Goal: Task Accomplishment & Management: Complete application form

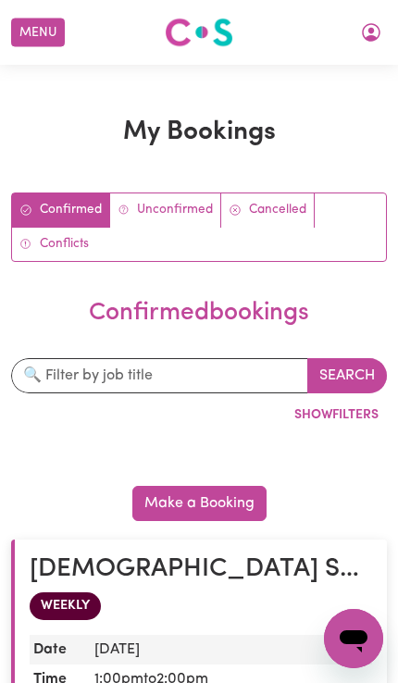
click at [35, 21] on button "Menu" at bounding box center [38, 33] width 54 height 29
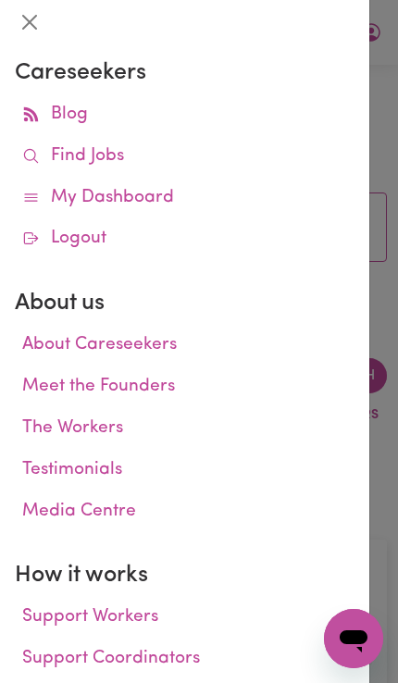
click at [169, 210] on link "My Dashboard" at bounding box center [185, 199] width 340 height 42
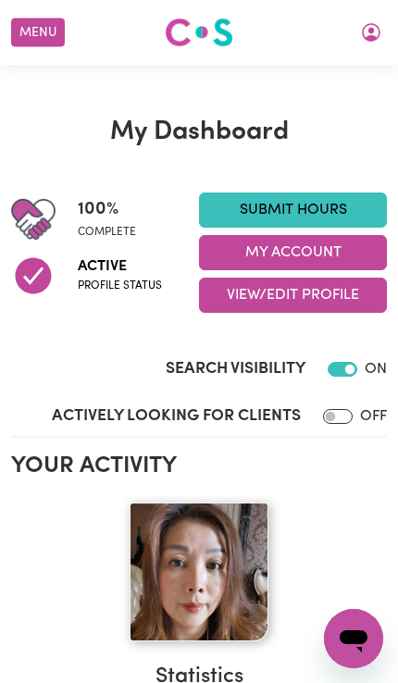
click at [321, 453] on h2 "Your activity" at bounding box center [199, 467] width 376 height 28
click at [351, 211] on link "Submit Hours" at bounding box center [293, 210] width 188 height 35
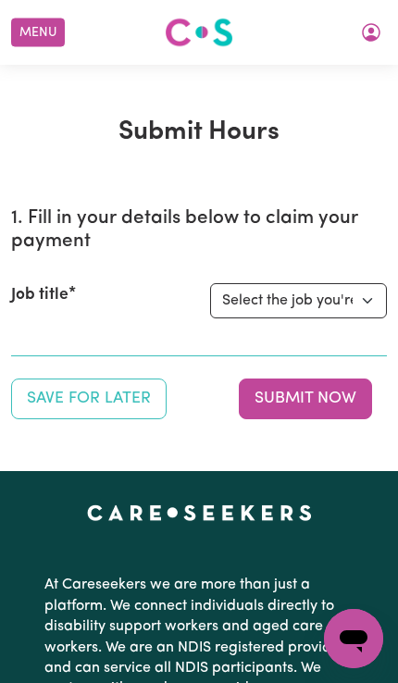
click at [368, 287] on select "Select the job you're submitting hours for... [[PERSON_NAME] Astute Living Care…" at bounding box center [298, 300] width 177 height 35
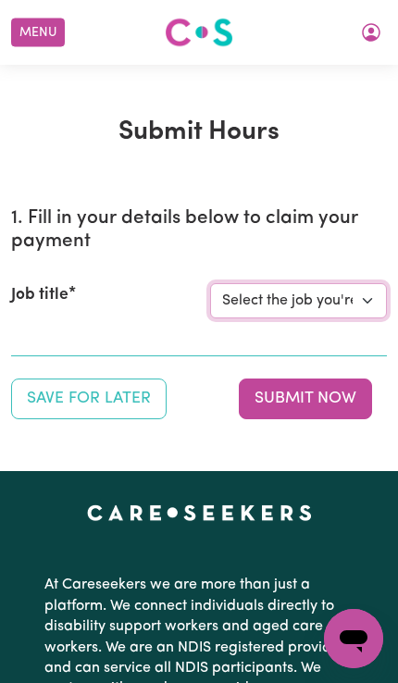
select select "14843"
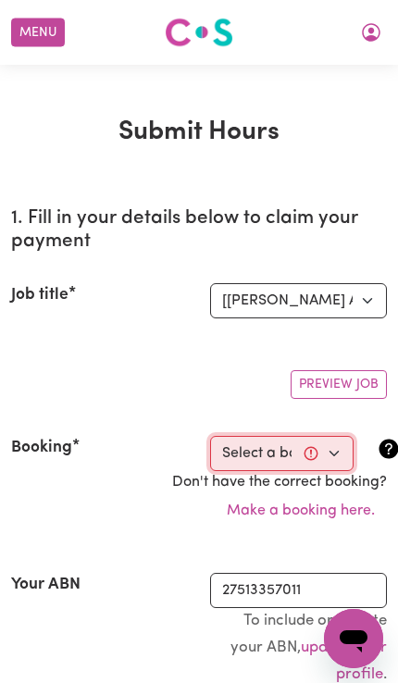
click at [336, 455] on select "Select a booking... [DATE] 9:00am to 1:00pm (ONE-OFF) [DATE] 10:00am to 2:00pm …" at bounding box center [282, 453] width 144 height 35
select select "356547"
type input "[DATE]"
type input "12"
type input "8"
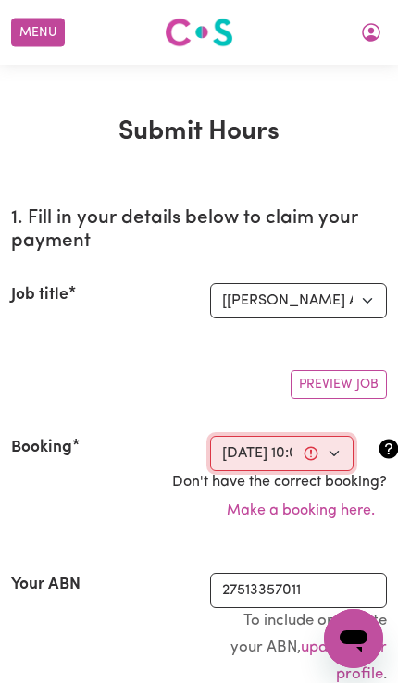
type input "2025"
type input "10:00"
type input "10"
type input "0"
select select "am"
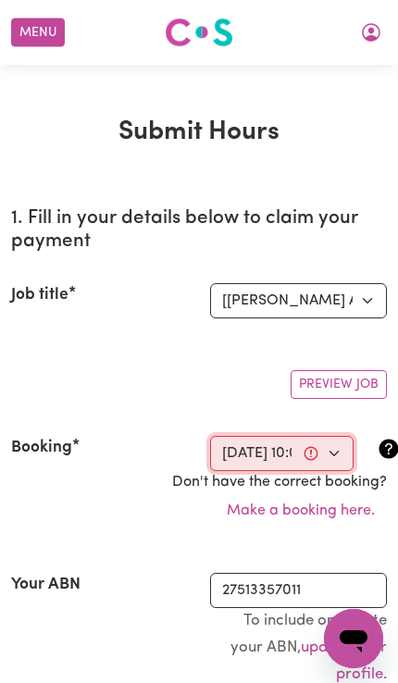
type input "14:00"
type input "2"
type input "0"
select select "pm"
select select "45-Weekday"
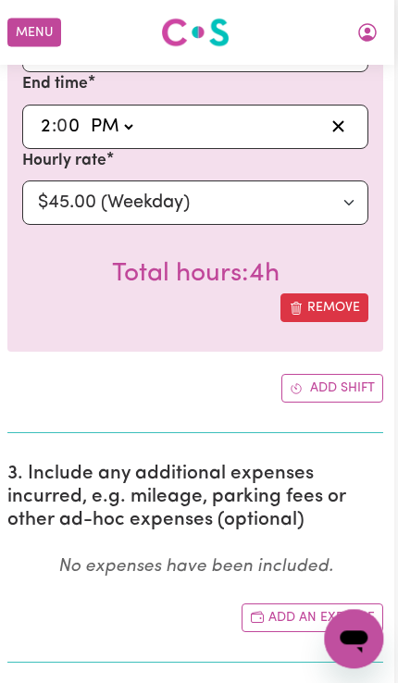
scroll to position [921, 20]
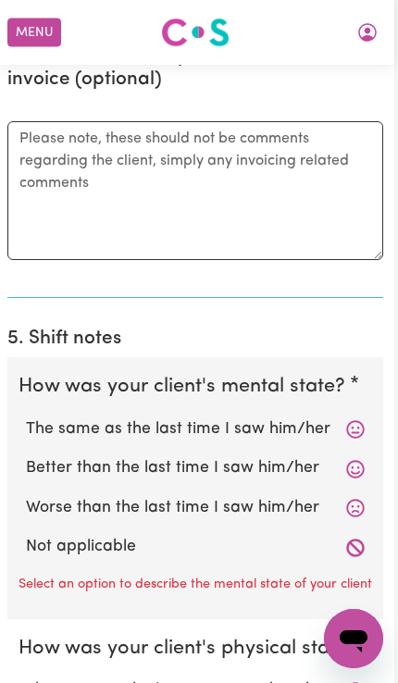
click at [276, 457] on label "Better than the last time I saw him/her" at bounding box center [195, 469] width 339 height 24
click at [26, 456] on input "Better than the last time I saw him/her" at bounding box center [25, 456] width 1 height 1
radio input "true"
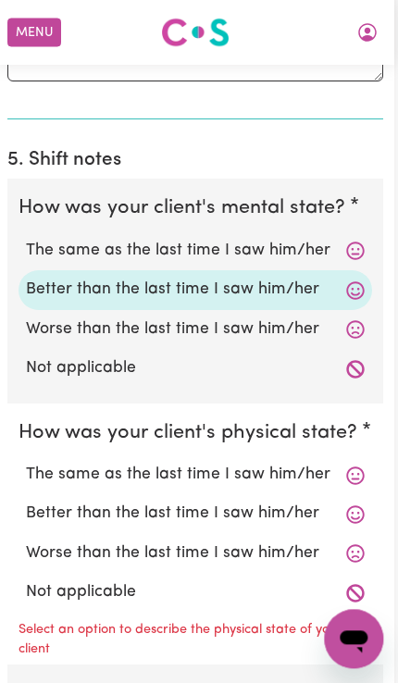
scroll to position [1754, 20]
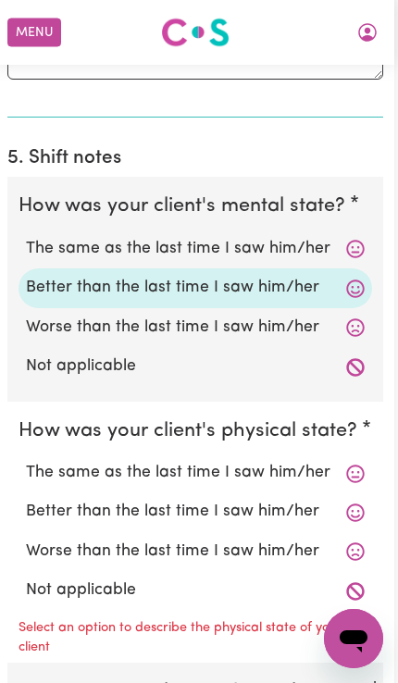
click at [276, 503] on label "Better than the last time I saw him/her" at bounding box center [195, 512] width 339 height 24
click at [26, 500] on input "Better than the last time I saw him/her" at bounding box center [25, 499] width 1 height 1
radio input "true"
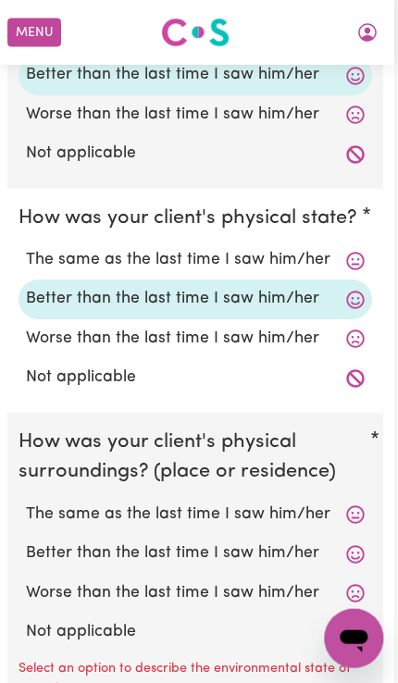
scroll to position [1968, 20]
click at [274, 545] on label "Better than the last time I saw him/her" at bounding box center [195, 554] width 339 height 24
click at [26, 542] on input "Better than the last time I saw him/her" at bounding box center [25, 541] width 1 height 1
radio input "true"
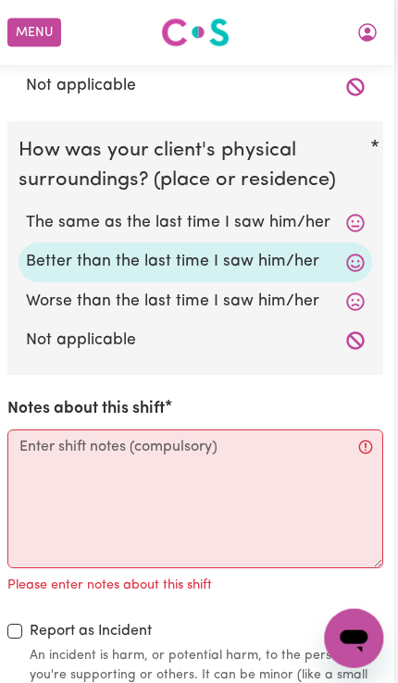
scroll to position [2260, 20]
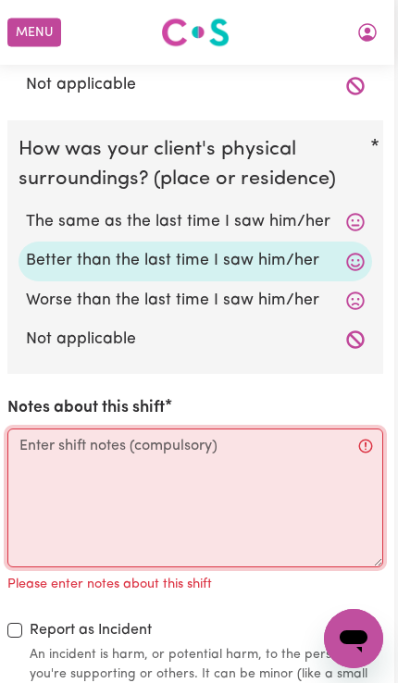
click at [56, 434] on textarea "Notes about this shift" at bounding box center [195, 498] width 376 height 139
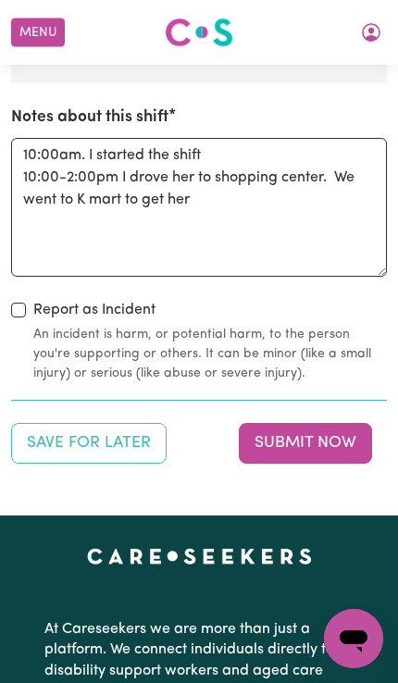
scroll to position [2552, 0]
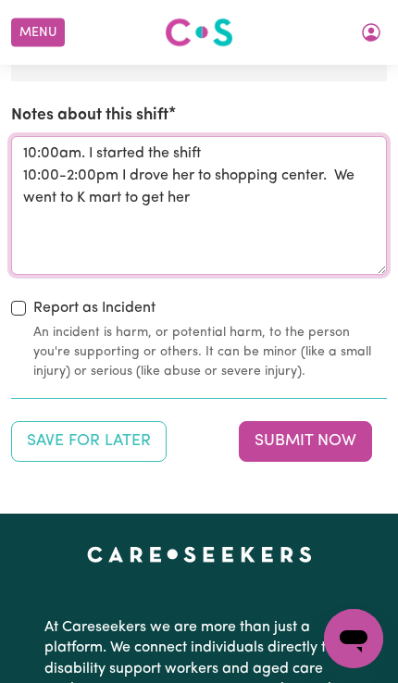
click at [223, 182] on textarea "10:00am. I started the shift 10:00-2:00pm I drove her to shopping center. We we…" at bounding box center [199, 205] width 376 height 139
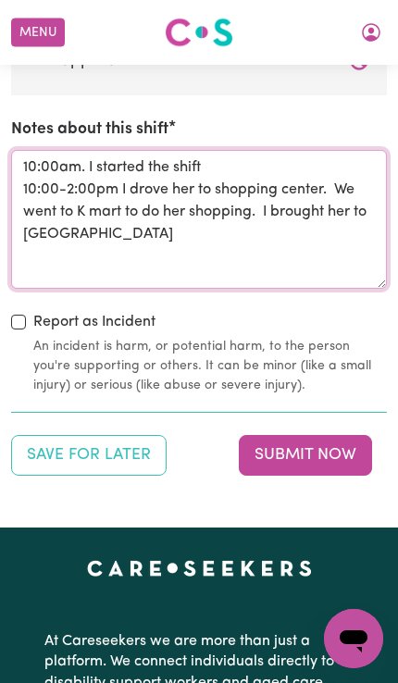
click at [89, 226] on textarea "10:00am. I started the shift 10:00-2:00pm I drove her to shopping center. We we…" at bounding box center [199, 219] width 376 height 139
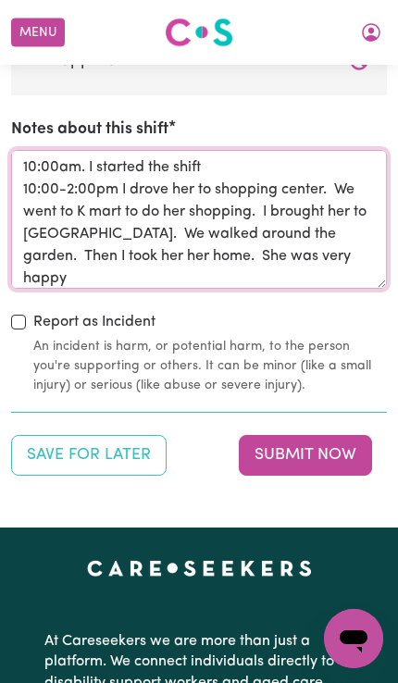
click at [195, 237] on textarea "10:00am. I started the shift 10:00-2:00pm I drove her to shopping center. We we…" at bounding box center [199, 219] width 376 height 139
click at [385, 237] on textarea "10:00am. I started the shift 10:00-2:00pm I drove her to shopping center. We we…" at bounding box center [199, 219] width 376 height 139
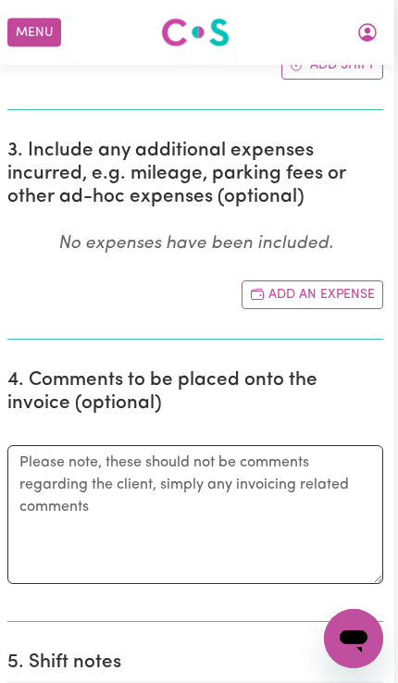
scroll to position [1249, 3]
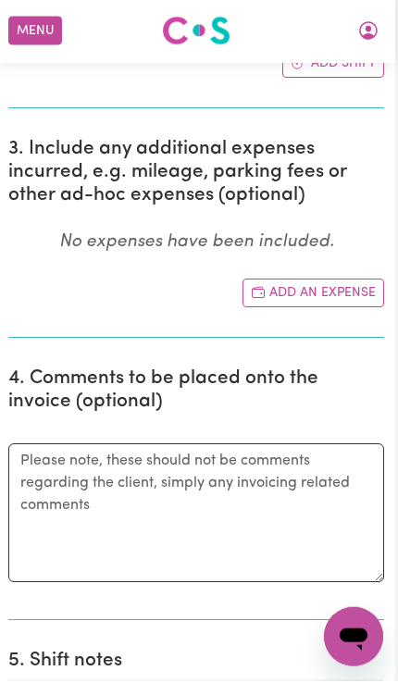
type textarea "10:00am. I started the shift 10:00-2:00pm I drove her to shopping center. We we…"
click at [323, 281] on button "Add an expense" at bounding box center [314, 295] width 142 height 29
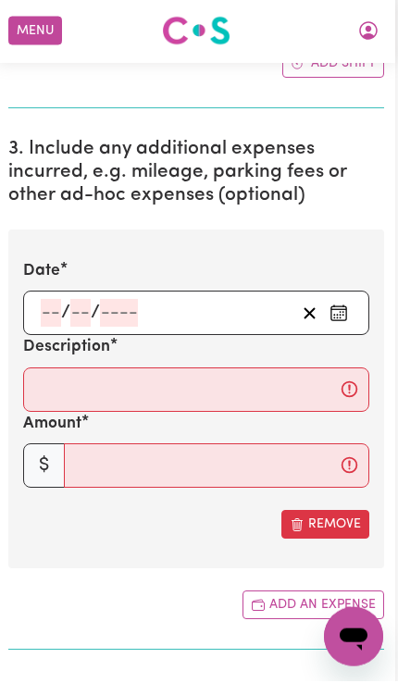
scroll to position [1252, 3]
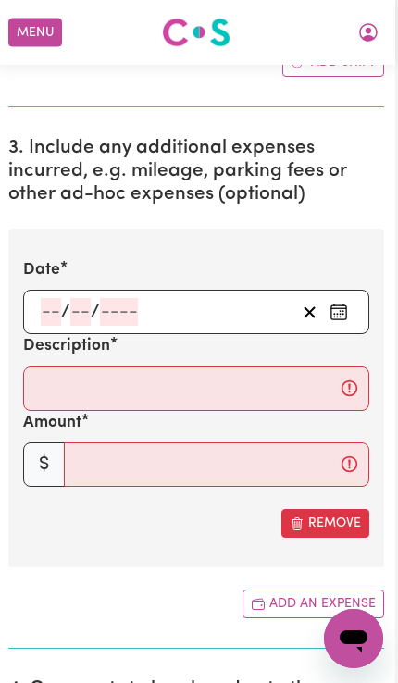
click at [342, 303] on icon "Enter the date of expense" at bounding box center [339, 312] width 19 height 19
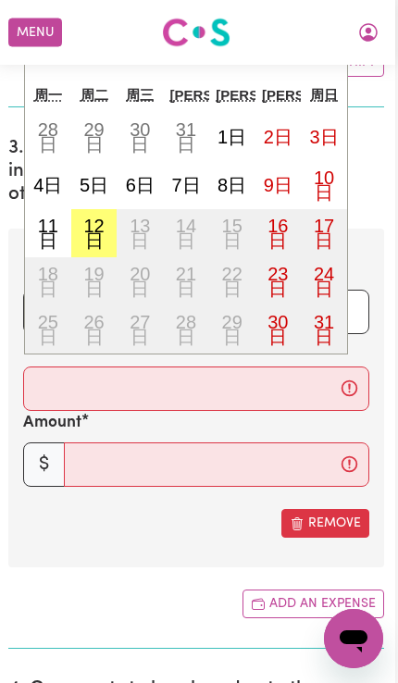
click at [106, 214] on button "12日" at bounding box center [94, 233] width 46 height 48
type input "[DATE]"
type input "12"
type input "8"
type input "2025"
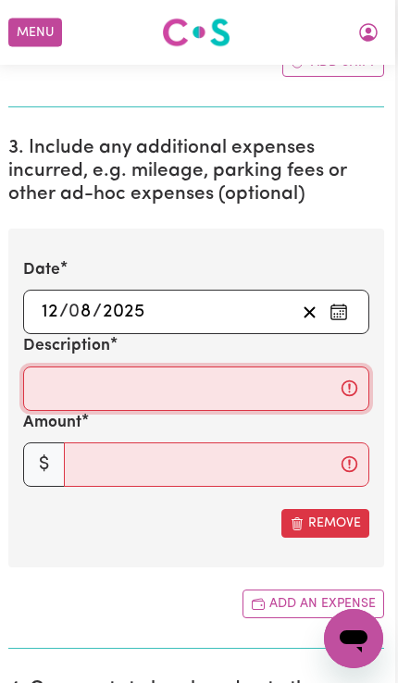
click at [101, 382] on input "Description" at bounding box center [196, 389] width 346 height 44
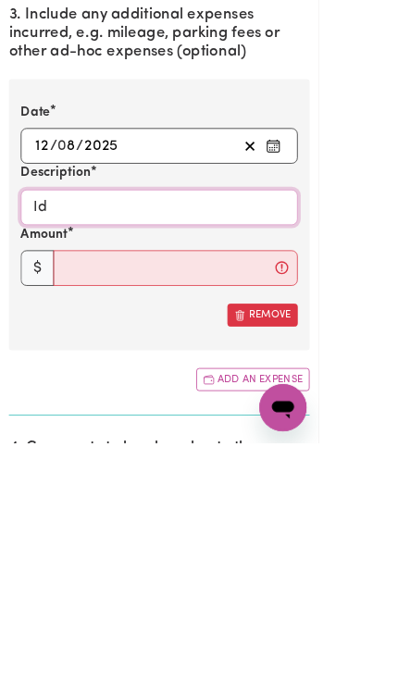
type input "I"
type input "I drove her to [GEOGRAPHIC_DATA]. I brought her the [GEOGRAPHIC_DATA] and I too…"
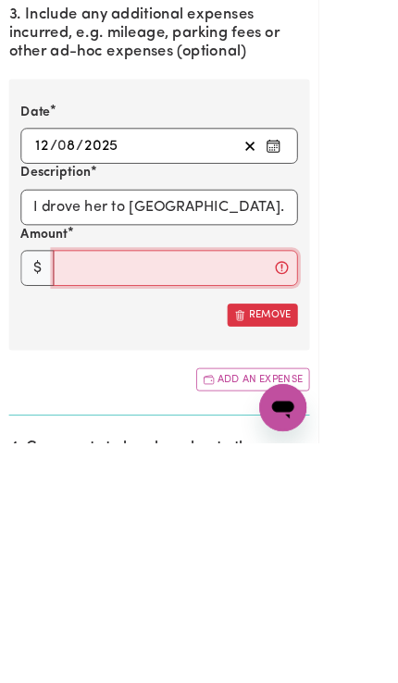
click at [169, 443] on input "Amount" at bounding box center [220, 465] width 306 height 44
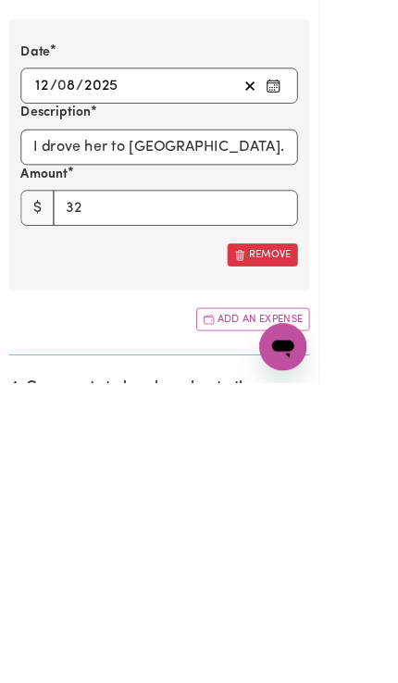
scroll to position [1457, 0]
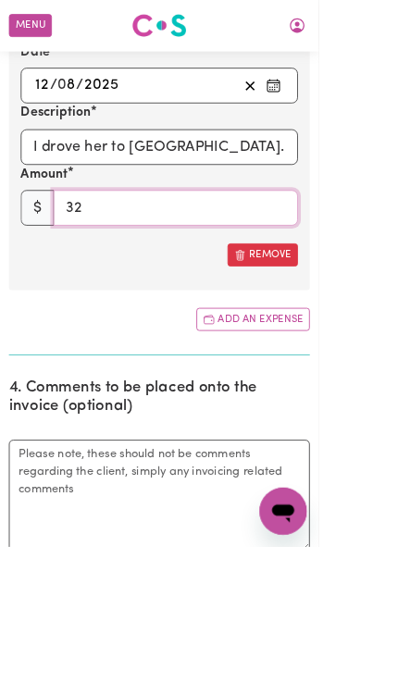
click at [130, 246] on input "32" at bounding box center [220, 260] width 306 height 44
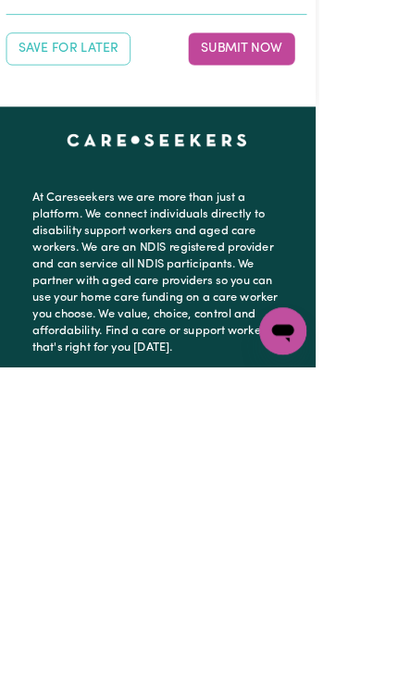
scroll to position [3020, 18]
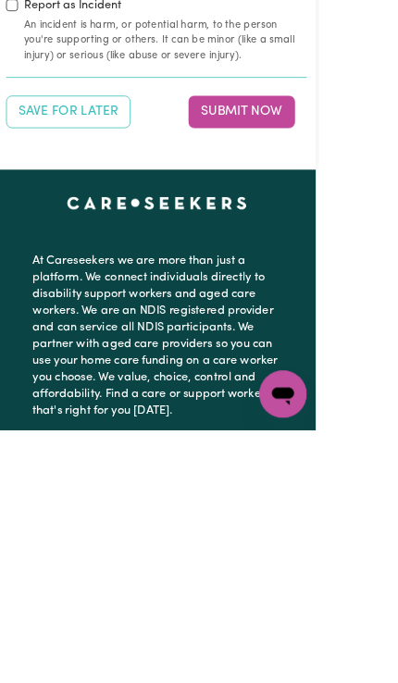
type input "32.00"
click at [286, 266] on button "Submit Now" at bounding box center [301, 286] width 133 height 41
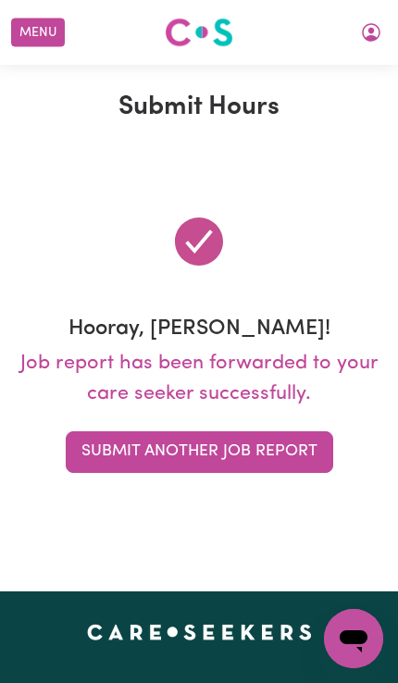
scroll to position [27, 0]
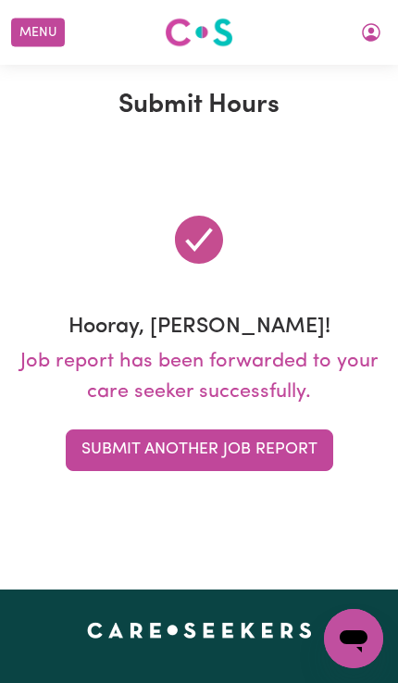
click at [37, 31] on button "Menu" at bounding box center [38, 33] width 54 height 29
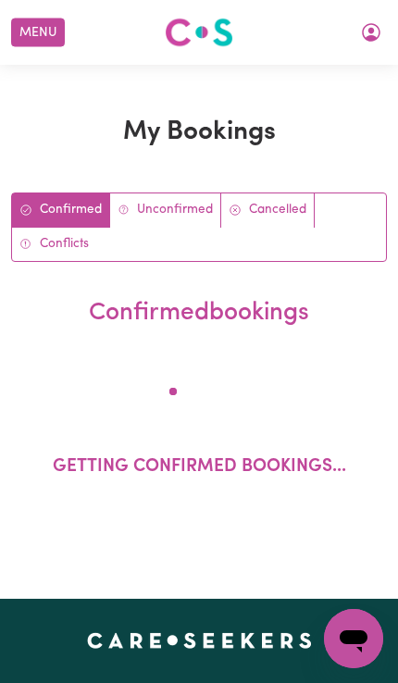
click at [42, 28] on button "Menu" at bounding box center [38, 33] width 54 height 29
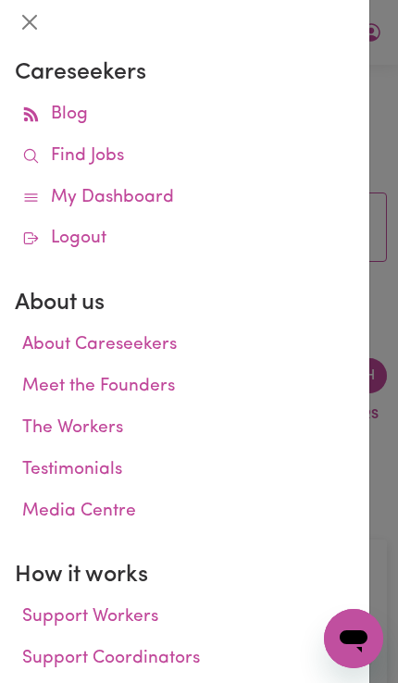
click at [163, 191] on link "My Dashboard" at bounding box center [185, 199] width 340 height 42
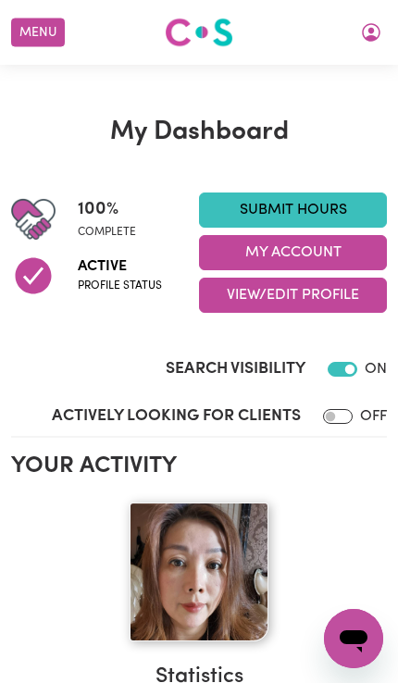
click at [326, 484] on section "Your activity Statistics Hours worked: 91 Response rate: 100 % Profile last upd…" at bounding box center [199, 631] width 376 height 357
click at [319, 249] on button "My Account" at bounding box center [293, 252] width 188 height 35
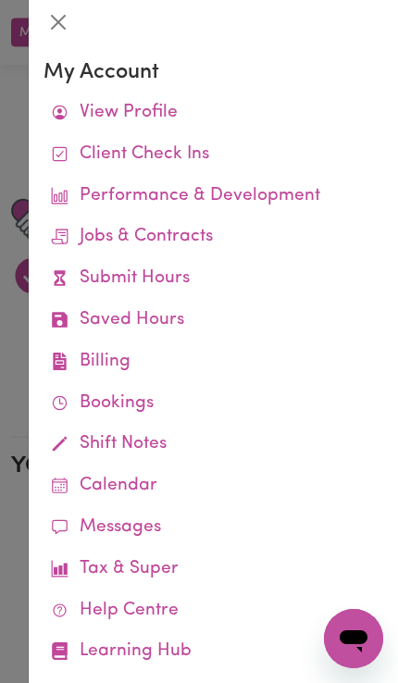
click at [0, 0] on link "Job Reports" at bounding box center [0, 0] width 0 height 0
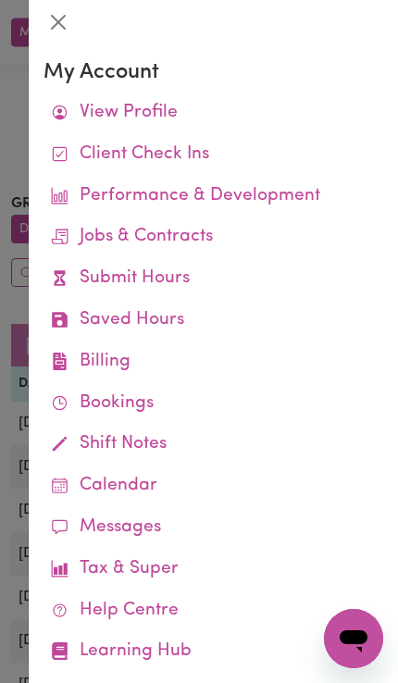
click at [0, 0] on link "Job Reports" at bounding box center [0, 0] width 0 height 0
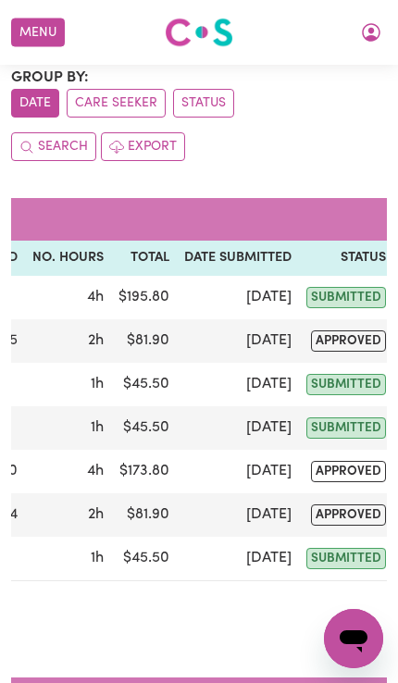
scroll to position [127, 0]
